Goal: Transaction & Acquisition: Purchase product/service

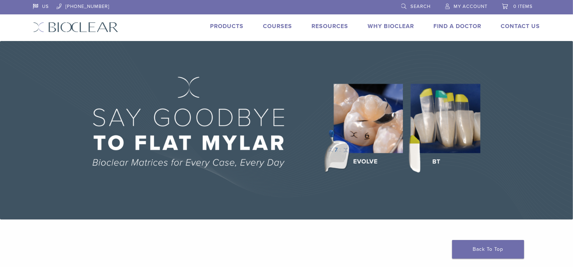
click at [426, 6] on span "Search" at bounding box center [421, 7] width 20 height 6
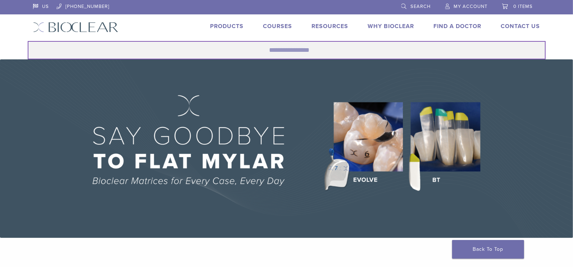
click at [288, 50] on input "Search for:" at bounding box center [287, 50] width 518 height 18
type input "******"
click at [27, 41] on button "Search" at bounding box center [27, 41] width 0 height 0
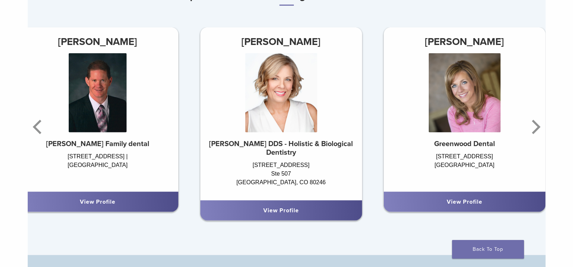
scroll to position [479, 0]
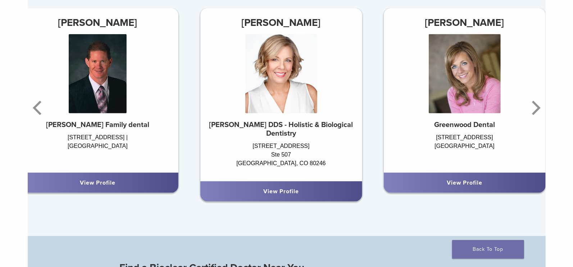
click at [407, 185] on div "View Profile" at bounding box center [464, 182] width 150 height 9
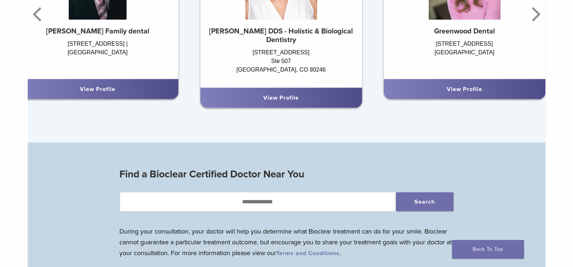
scroll to position [575, 0]
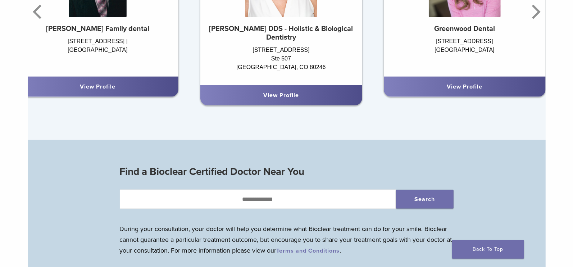
click at [462, 90] on link "View Profile" at bounding box center [465, 86] width 36 height 7
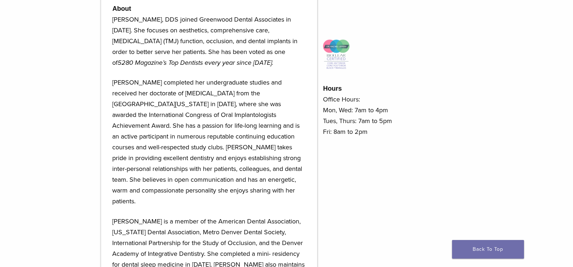
scroll to position [288, 0]
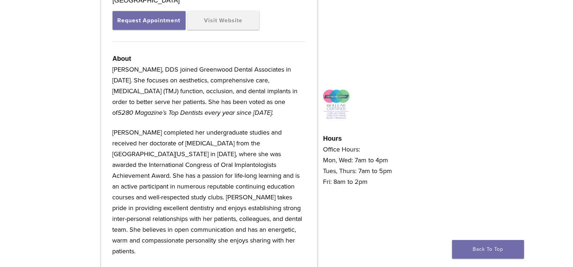
click at [328, 104] on img at bounding box center [336, 104] width 27 height 31
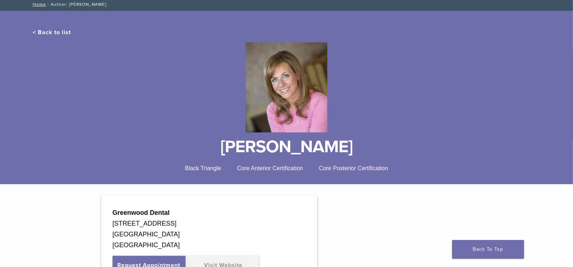
scroll to position [0, 0]
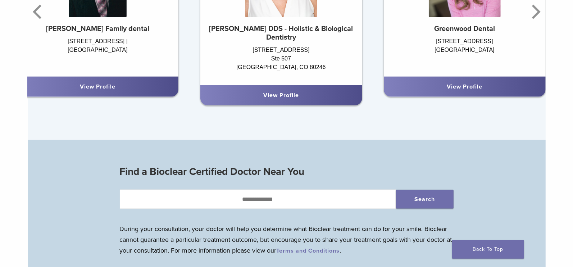
scroll to position [774, 0]
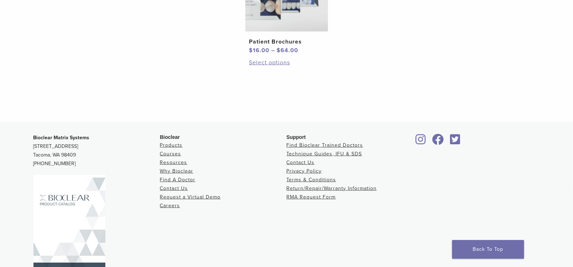
scroll to position [666, 0]
